Goal: Use online tool/utility: Utilize a website feature to perform a specific function

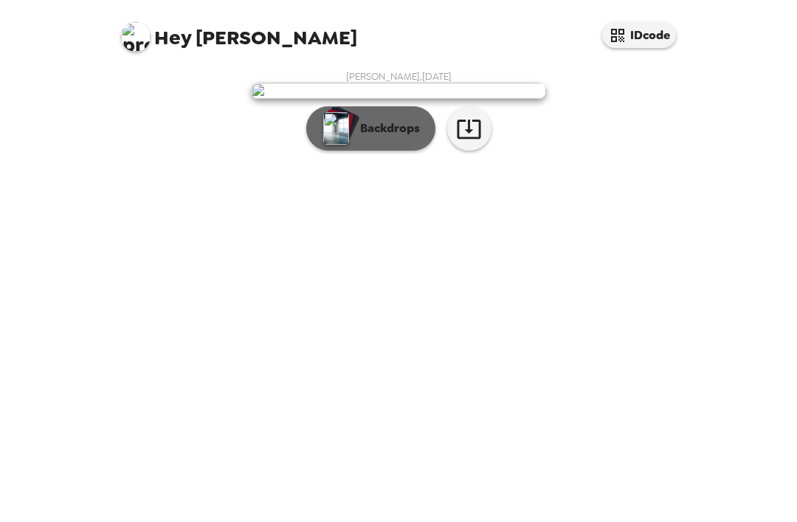
click at [370, 151] on button "Backdrops" at bounding box center [370, 128] width 129 height 44
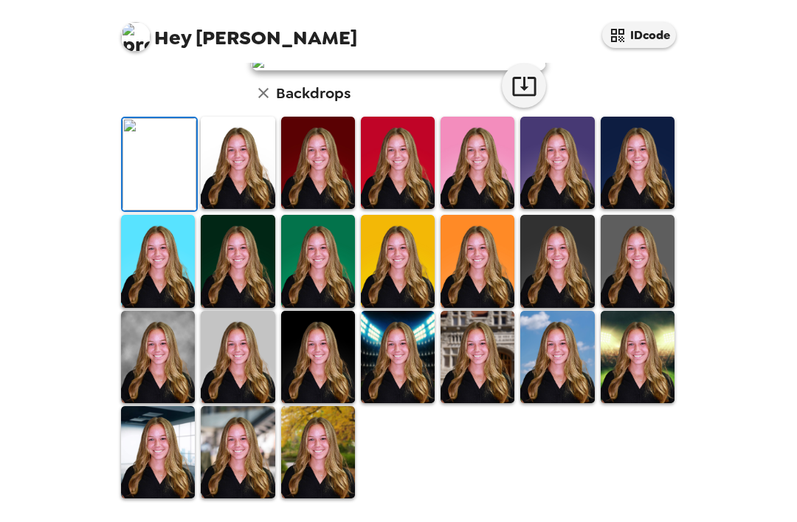
scroll to position [212, 0]
click at [152, 398] on img at bounding box center [158, 357] width 74 height 92
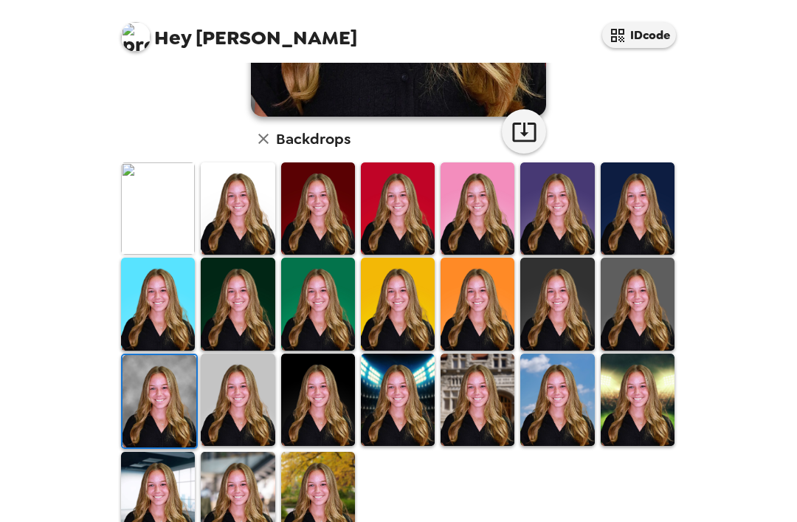
scroll to position [47, 0]
click at [239, 369] on img at bounding box center [238, 399] width 74 height 92
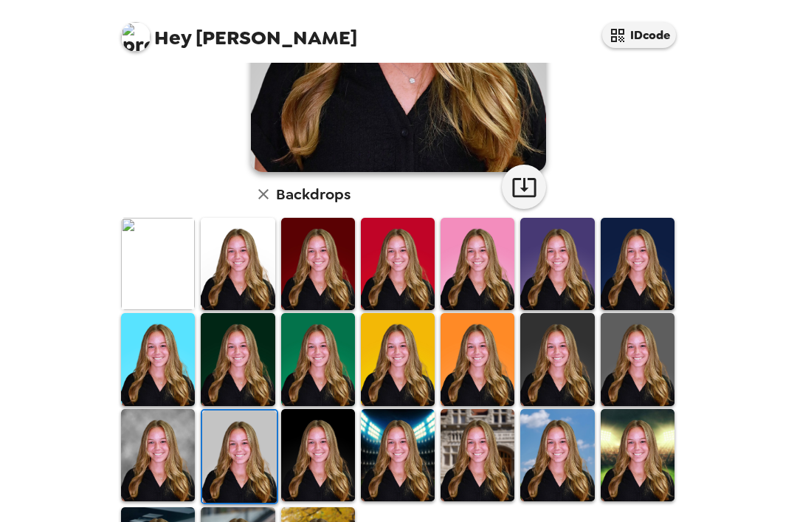
click at [241, 410] on img at bounding box center [239, 456] width 74 height 92
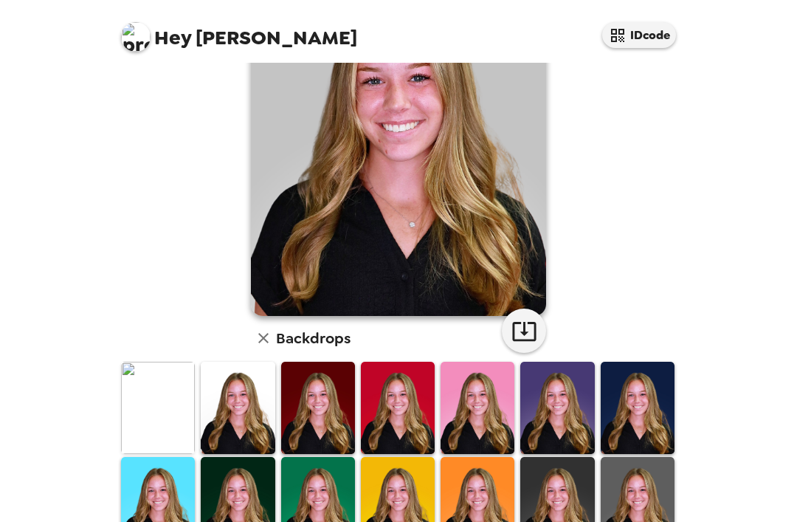
scroll to position [258, 0]
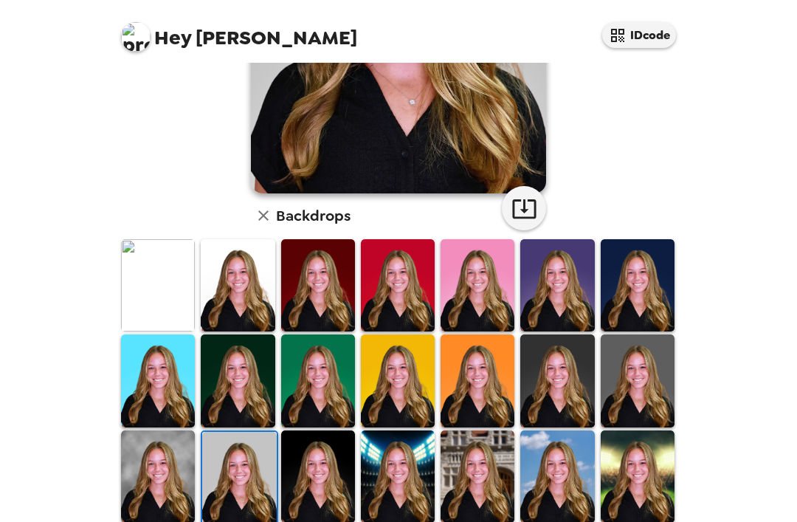
click at [165, 430] on img at bounding box center [158, 476] width 74 height 92
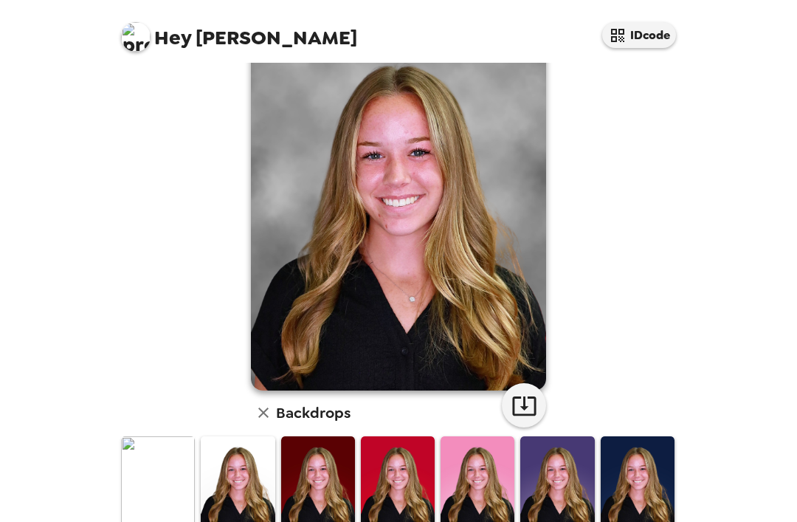
scroll to position [57, 0]
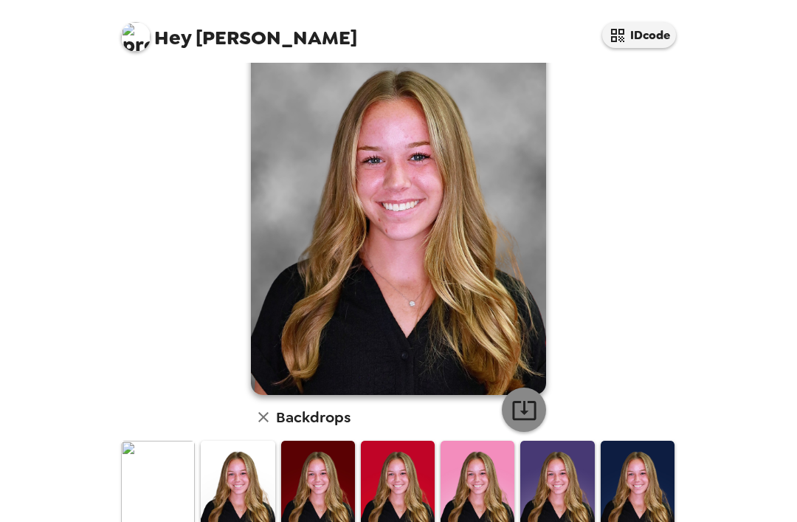
click at [520, 397] on icon "button" at bounding box center [524, 410] width 26 height 26
click at [165, 457] on img at bounding box center [158, 486] width 74 height 92
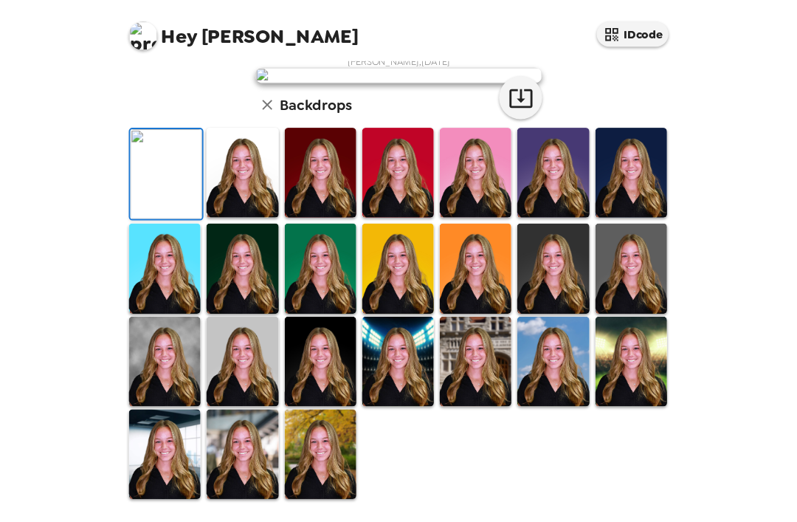
scroll to position [47, 0]
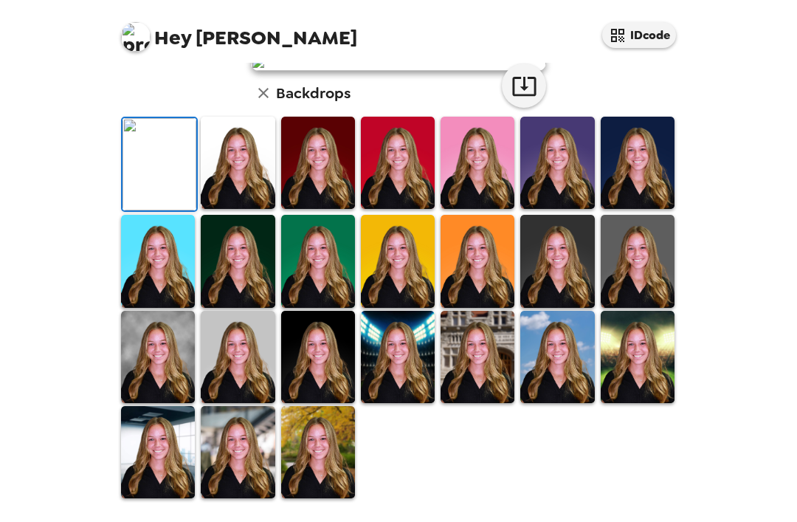
click at [665, 105] on div "Morgan Gregory , 09-18-2025 Backdrops" at bounding box center [398, 270] width 561 height 457
click at [500, 156] on img at bounding box center [477, 163] width 74 height 92
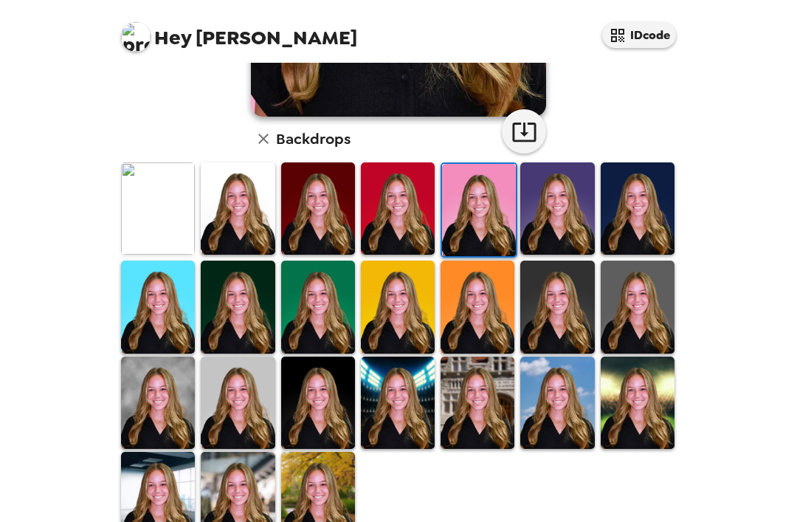
click at [487, 164] on img at bounding box center [479, 210] width 74 height 92
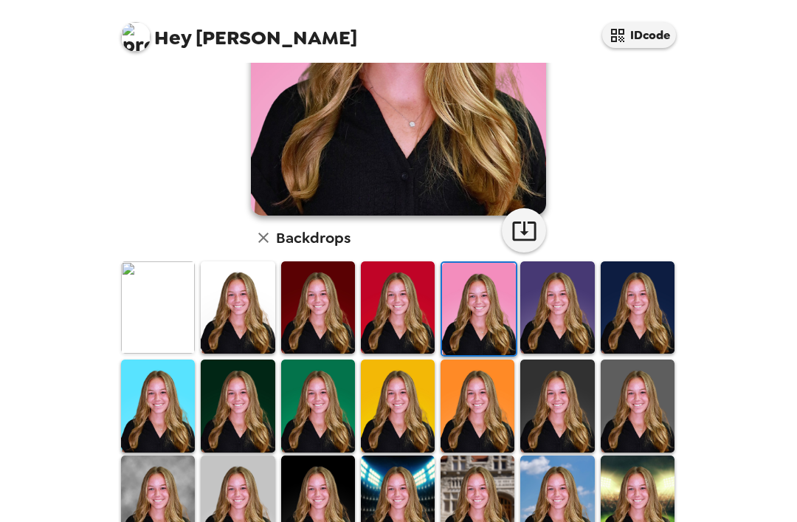
scroll to position [238, 0]
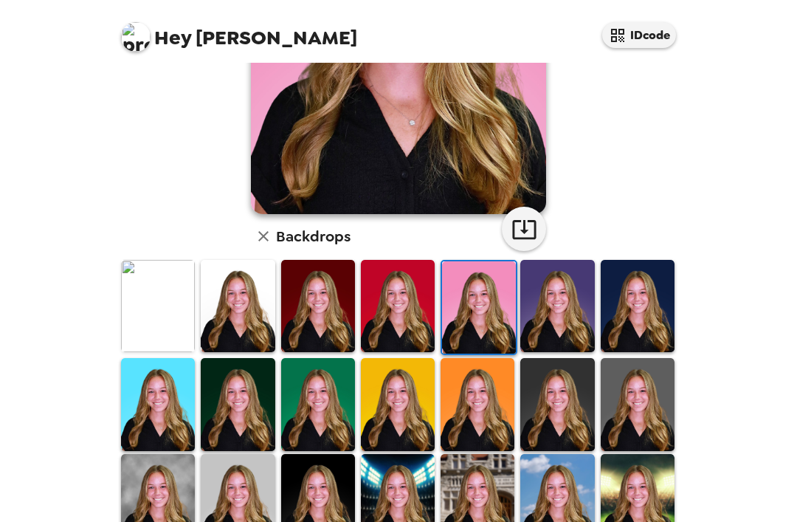
click at [549, 371] on img at bounding box center [557, 404] width 74 height 92
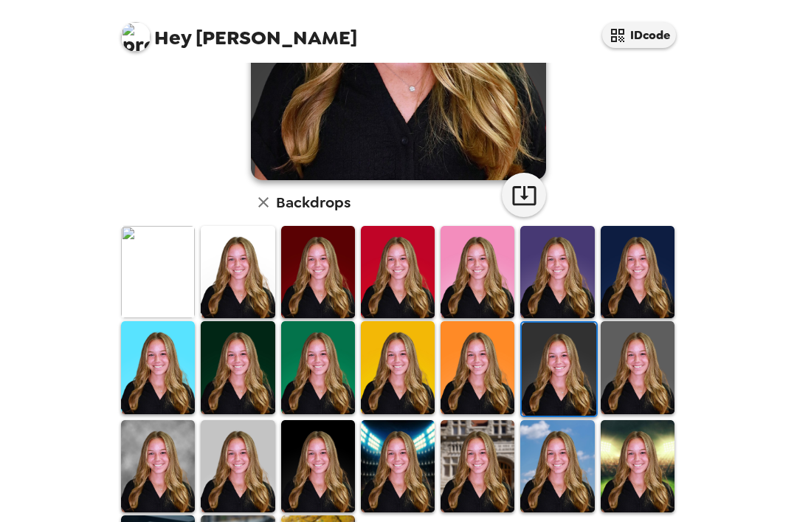
scroll to position [275, 0]
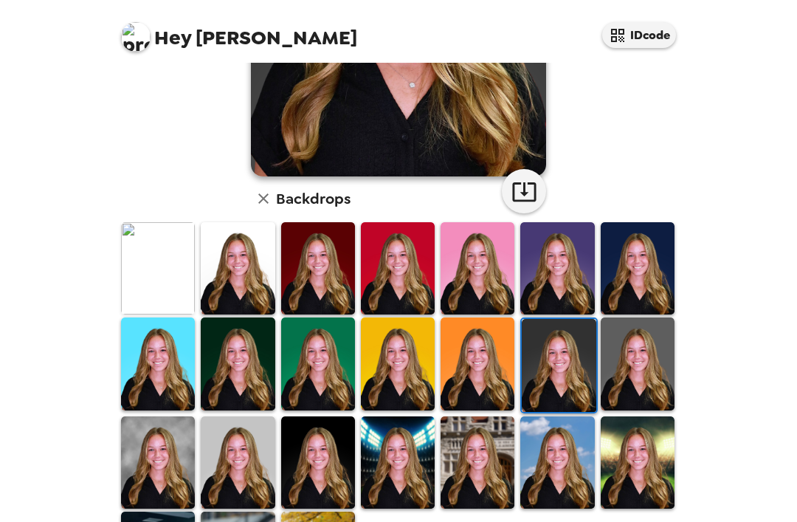
click at [137, 419] on img at bounding box center [158, 462] width 74 height 92
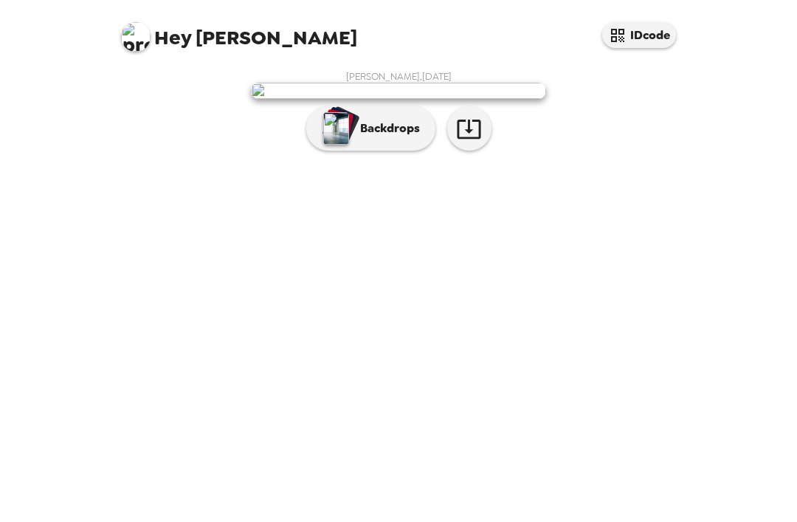
scroll to position [47, 0]
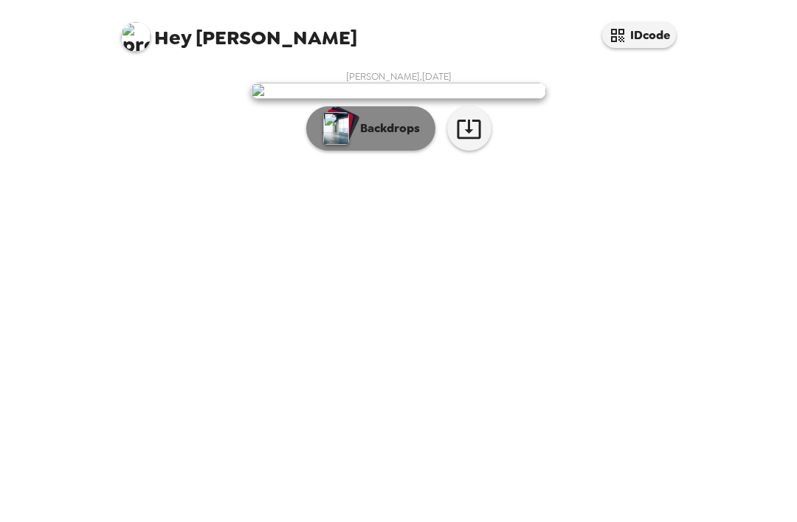
click at [387, 137] on p "Backdrops" at bounding box center [386, 129] width 67 height 18
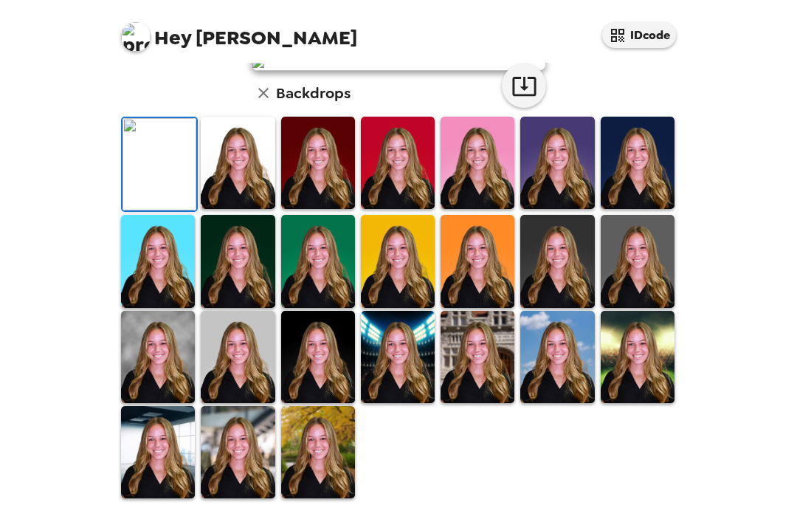
scroll to position [335, 0]
click at [483, 362] on img at bounding box center [477, 357] width 74 height 92
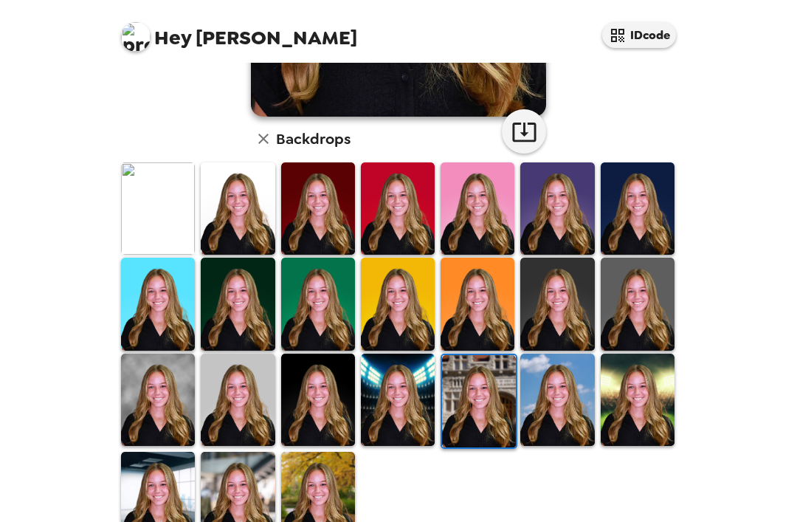
click at [330, 454] on img at bounding box center [318, 498] width 74 height 92
